Goal: Task Accomplishment & Management: Understand process/instructions

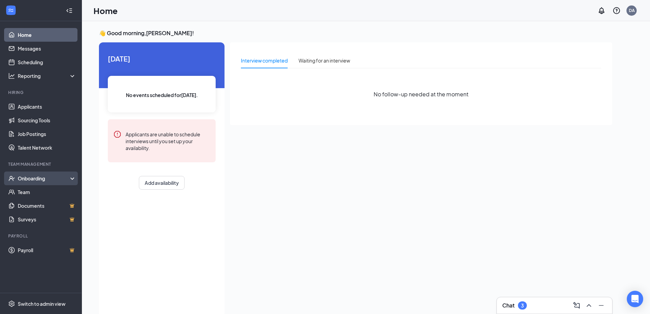
click at [34, 179] on div "Onboarding" at bounding box center [44, 178] width 53 height 7
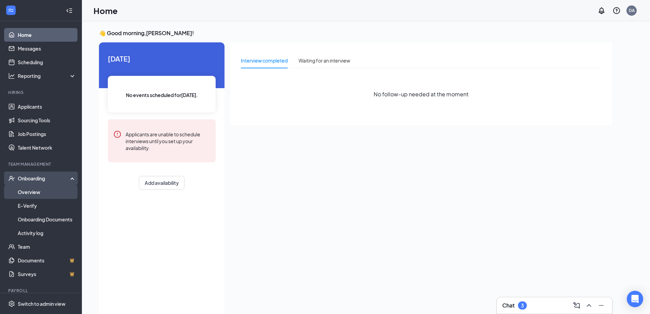
click at [35, 189] on link "Overview" at bounding box center [47, 192] width 58 height 14
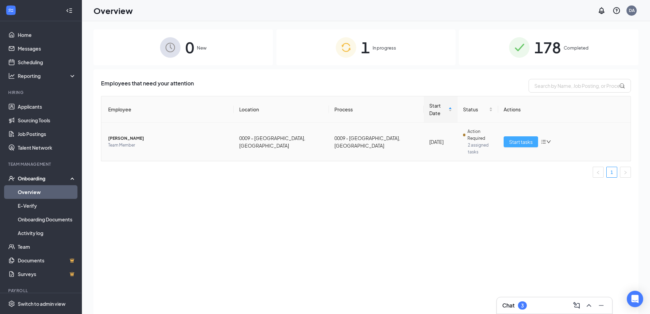
click at [516, 138] on span "Start tasks" at bounding box center [521, 142] width 24 height 8
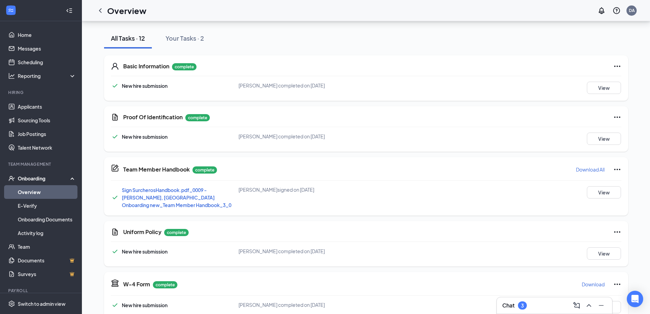
scroll to position [68, 0]
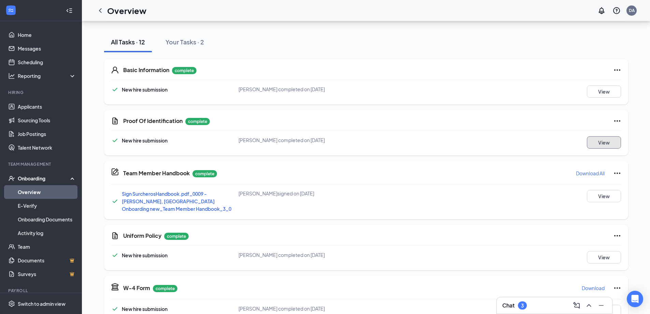
click at [606, 139] on button "View" at bounding box center [604, 142] width 34 height 12
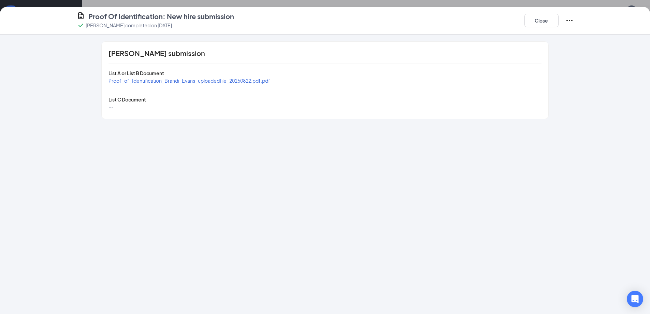
click at [201, 81] on span "Proof_of_Identification_Brandi_Evans_uploadedfile_20250822.pdf.pdf" at bounding box center [190, 80] width 162 height 6
click at [544, 17] on button "Close" at bounding box center [542, 21] width 34 height 14
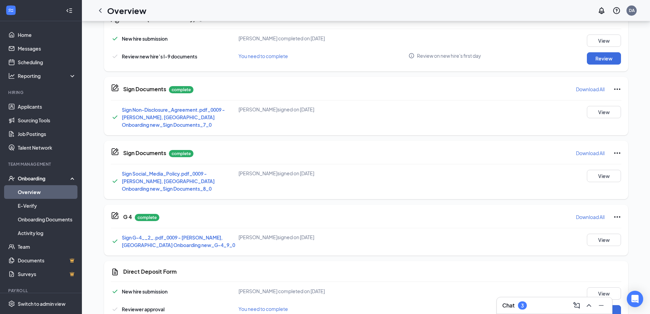
scroll to position [400, 0]
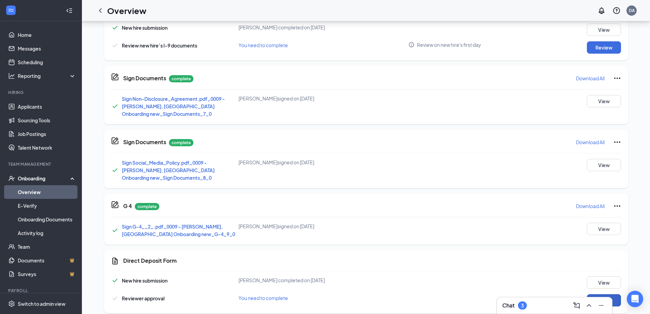
click at [599, 294] on button "Review" at bounding box center [604, 300] width 34 height 12
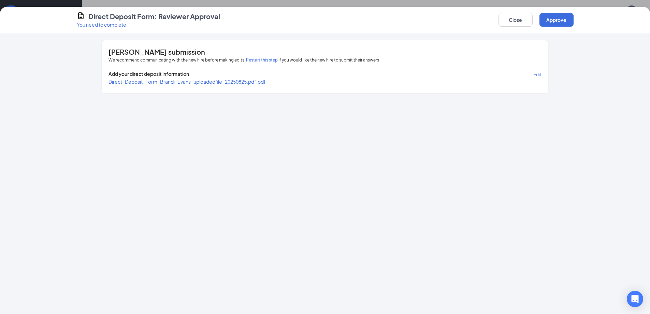
click at [205, 82] on span "Direct_Deposit_Form_Brandi_Evans_uploadedfile_20250825.pdf.pdf" at bounding box center [187, 82] width 157 height 6
click at [516, 22] on button "Close" at bounding box center [516, 20] width 34 height 14
